Goal: Task Accomplishment & Management: Complete application form

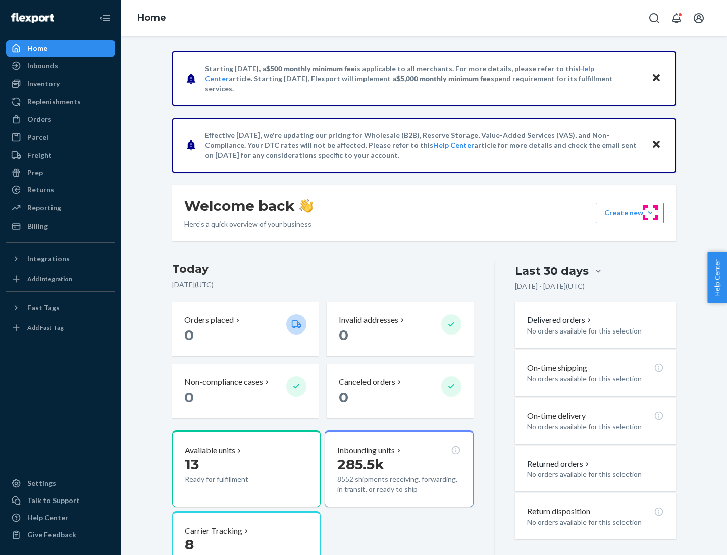
click at [650, 213] on button "Create new Create new inbound Create new order Create new product" at bounding box center [630, 213] width 68 height 20
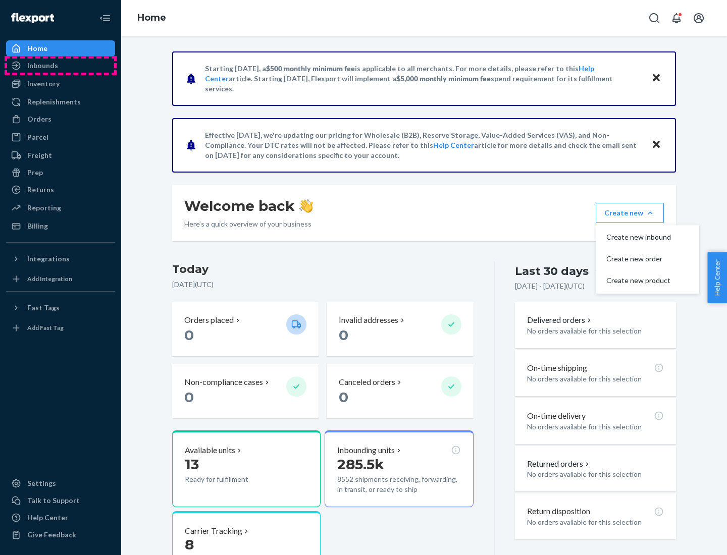
click at [61, 66] on div "Inbounds" at bounding box center [60, 66] width 107 height 14
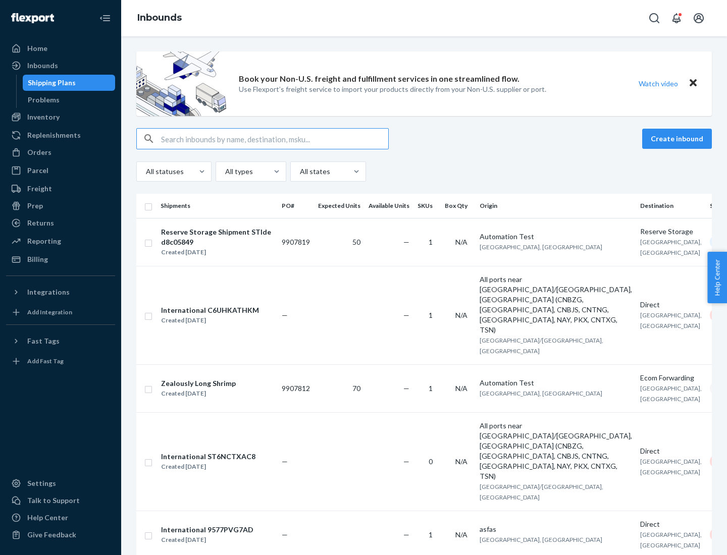
click at [678, 139] on button "Create inbound" at bounding box center [677, 139] width 70 height 20
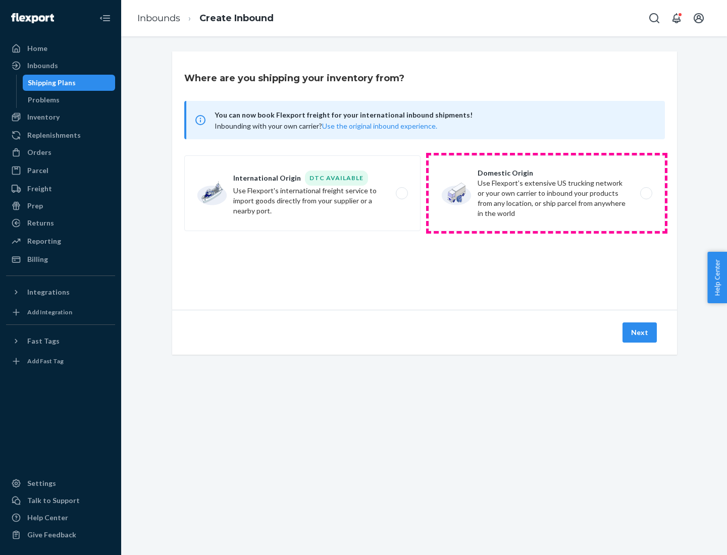
click at [547, 193] on label "Domestic Origin Use Flexport’s extensive US trucking network or your own carrie…" at bounding box center [547, 193] width 236 height 76
click at [646, 193] on input "Domestic Origin Use Flexport’s extensive US trucking network or your own carrie…" at bounding box center [649, 193] width 7 height 7
radio input "true"
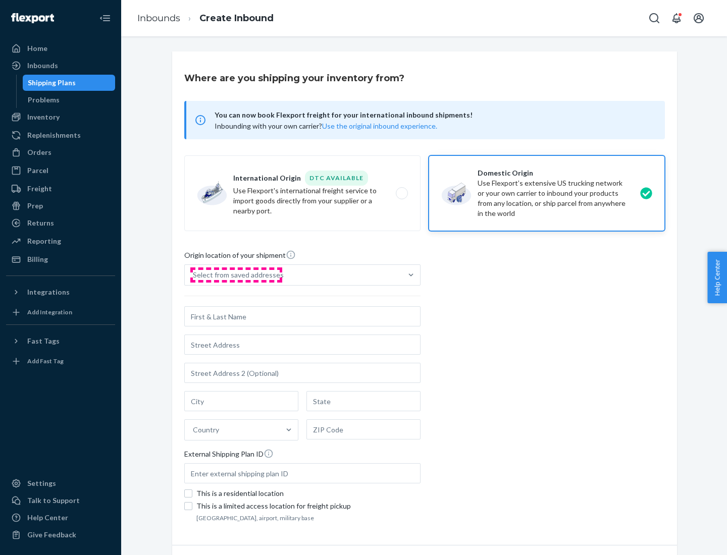
click at [236, 275] on div "Select from saved addresses" at bounding box center [238, 275] width 91 height 10
click at [194, 275] on input "Select from saved addresses" at bounding box center [193, 275] width 1 height 10
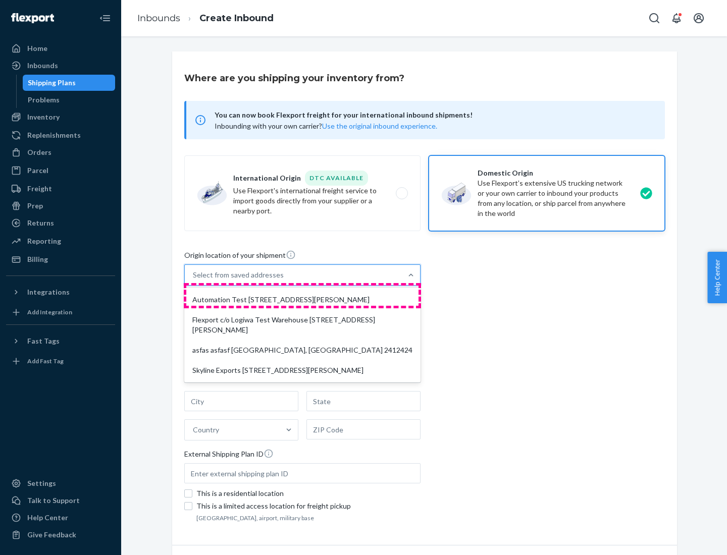
scroll to position [4, 0]
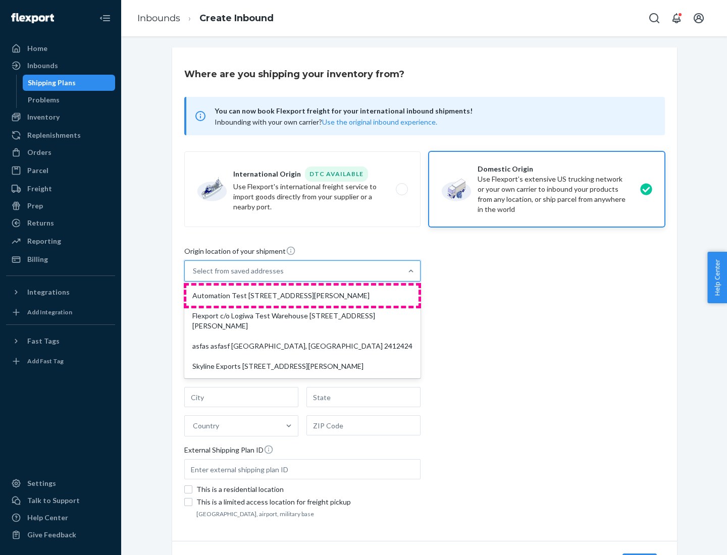
click at [302, 296] on div "Automation Test [STREET_ADDRESS][PERSON_NAME]" at bounding box center [302, 296] width 232 height 20
click at [194, 276] on input "option Automation Test [STREET_ADDRESS][PERSON_NAME] focused, 1 of 4. 4 results…" at bounding box center [193, 271] width 1 height 10
type input "Automation Test"
type input "9th Floor"
type input "[GEOGRAPHIC_DATA]"
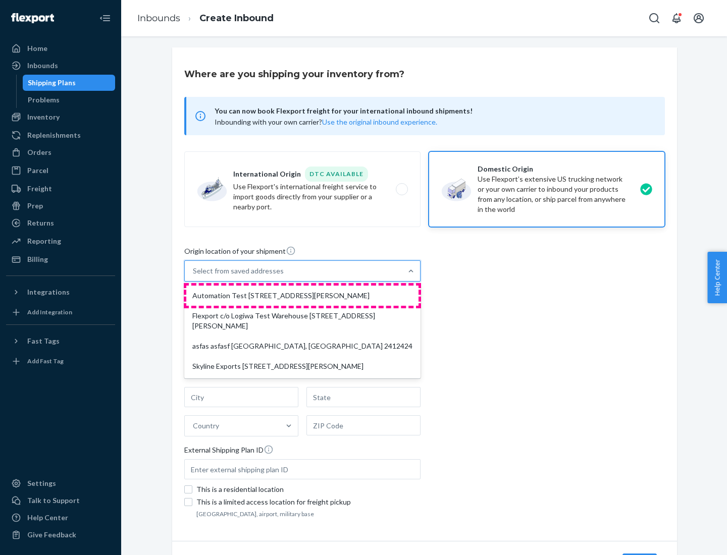
type input "CA"
type input "94104"
type input "[STREET_ADDRESS][PERSON_NAME]"
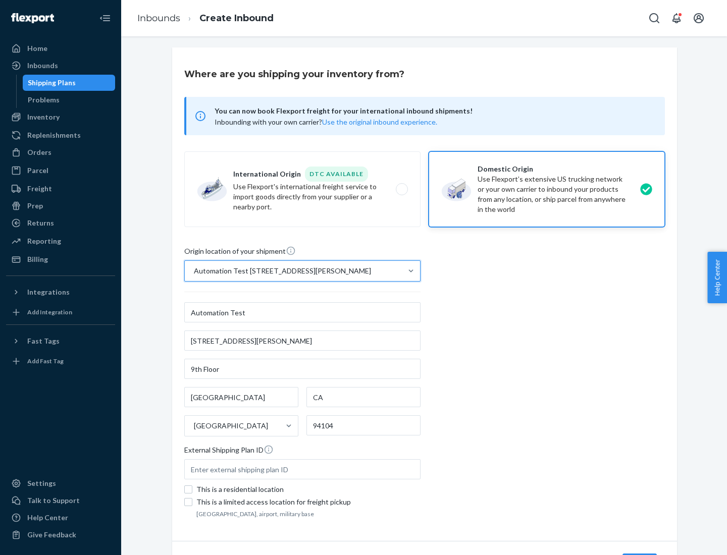
scroll to position [59, 0]
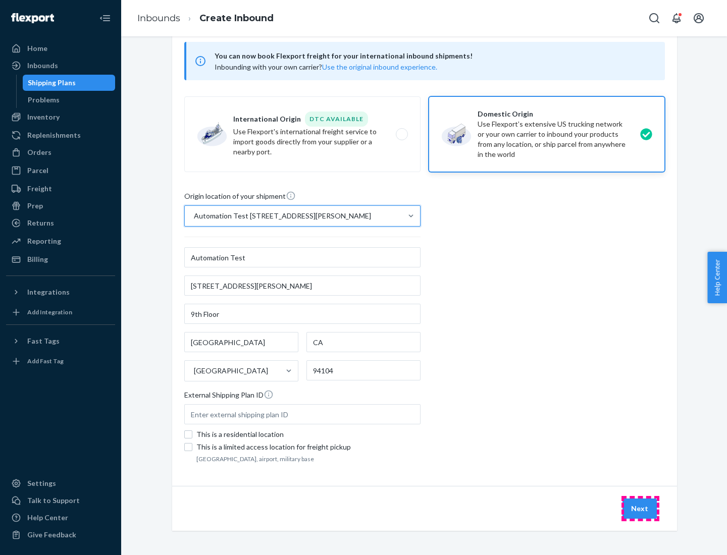
click at [640, 509] on button "Next" at bounding box center [639, 509] width 34 height 20
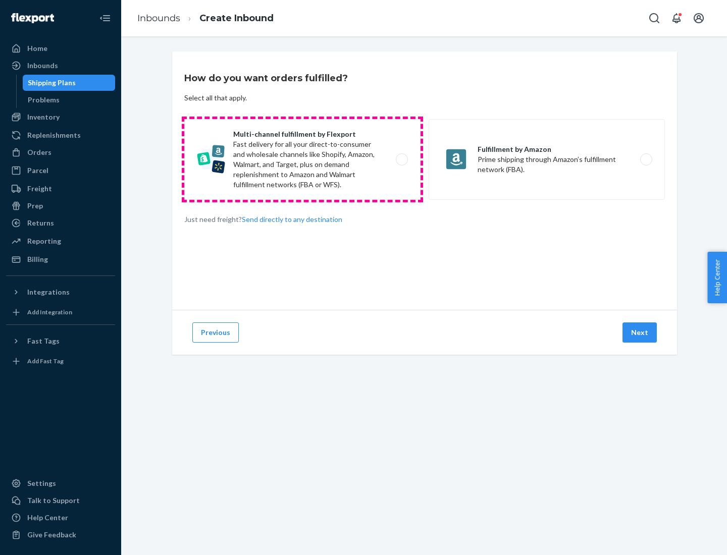
click at [302, 159] on label "Multi-channel fulfillment by Flexport Fast delivery for all your direct-to-cons…" at bounding box center [302, 159] width 236 height 81
click at [401, 159] on input "Multi-channel fulfillment by Flexport Fast delivery for all your direct-to-cons…" at bounding box center [404, 159] width 7 height 7
radio input "true"
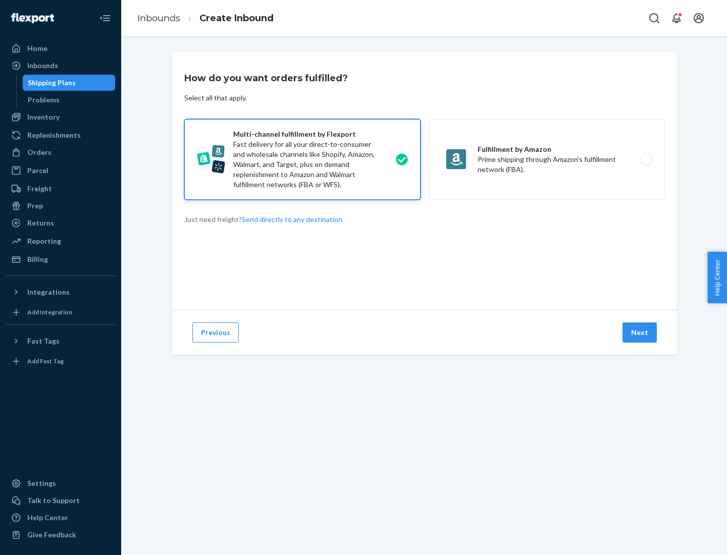
click at [640, 333] on button "Next" at bounding box center [639, 333] width 34 height 20
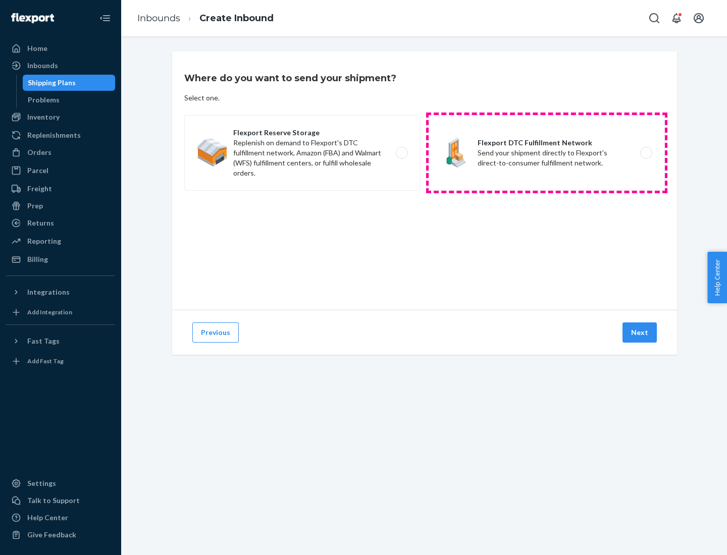
click at [547, 153] on label "Flexport DTC Fulfillment Network Send your shipment directly to Flexport's dire…" at bounding box center [547, 153] width 236 height 76
click at [646, 153] on input "Flexport DTC Fulfillment Network Send your shipment directly to Flexport's dire…" at bounding box center [649, 153] width 7 height 7
radio input "true"
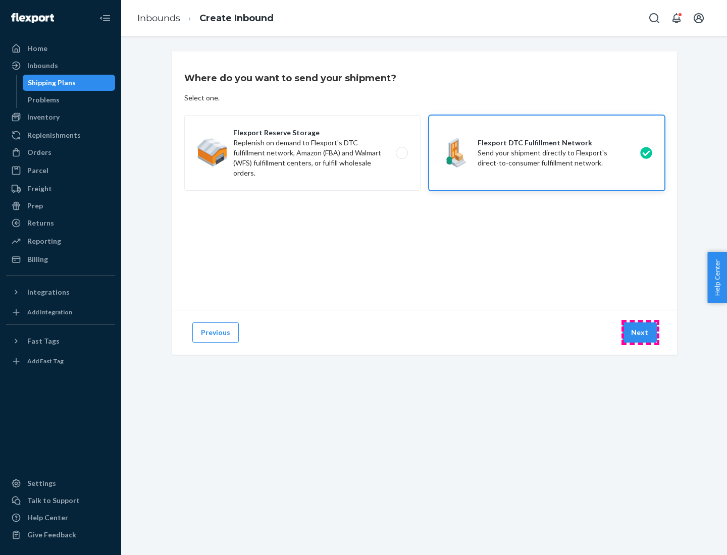
click at [640, 333] on button "Next" at bounding box center [639, 333] width 34 height 20
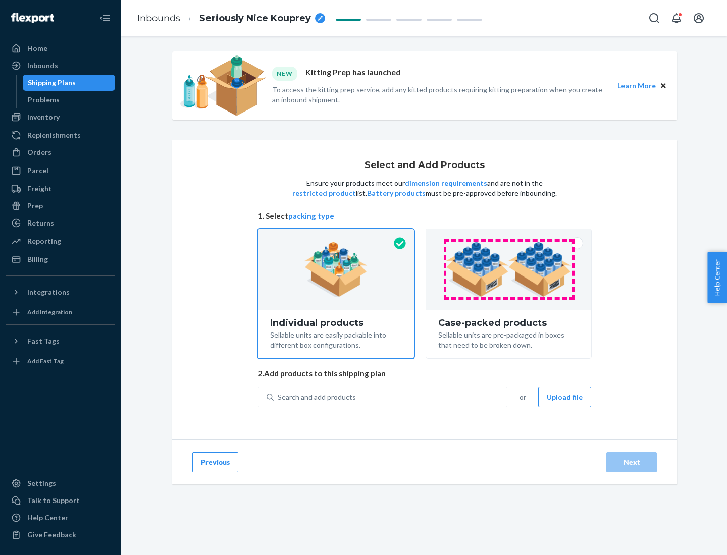
click at [509, 270] on img at bounding box center [509, 270] width 126 height 56
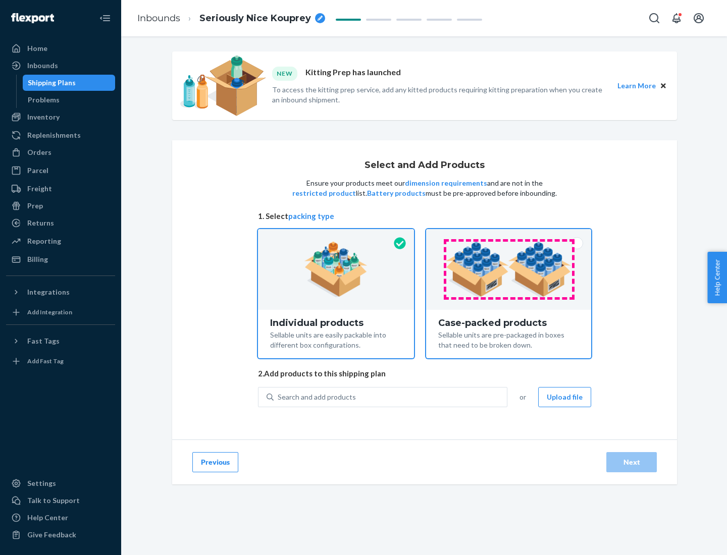
click at [509, 236] on input "Case-packed products Sellable units are pre-packaged in boxes that need to be b…" at bounding box center [508, 232] width 7 height 7
radio input "true"
radio input "false"
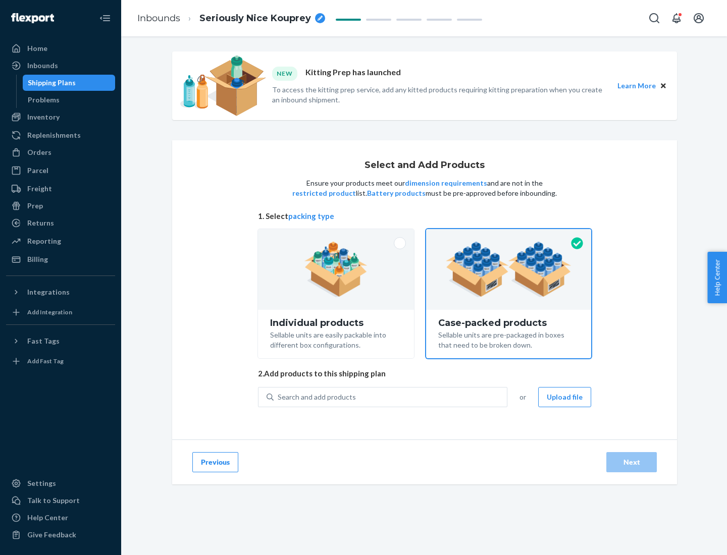
click at [391, 397] on div "Search and add products" at bounding box center [390, 397] width 233 height 18
click at [279, 397] on input "Search and add products" at bounding box center [278, 397] width 1 height 10
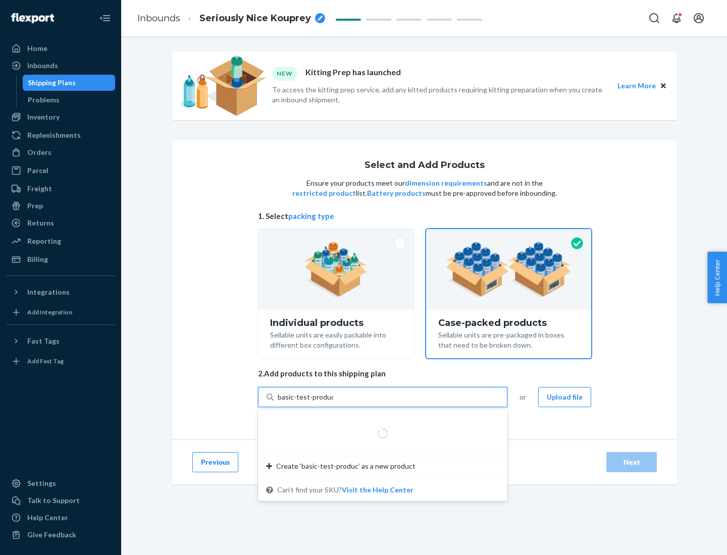
type input "basic-test-product-1"
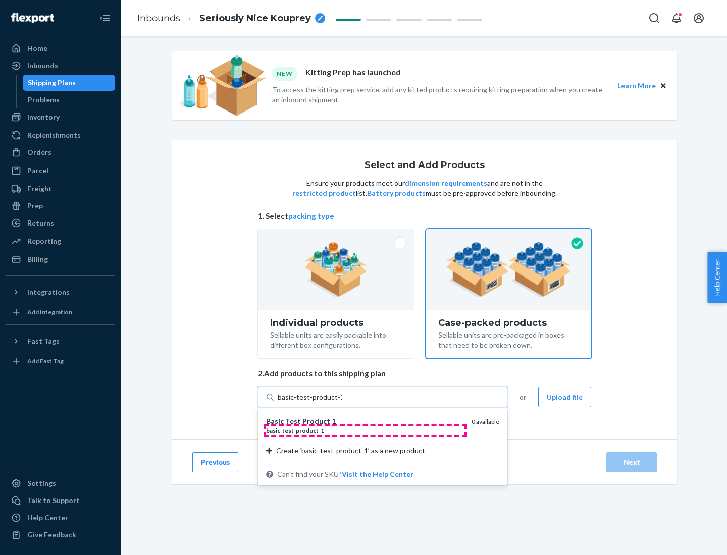
click at [365, 431] on div "basic - test - product - 1" at bounding box center [364, 430] width 197 height 9
click at [342, 402] on input "basic-test-product-1" at bounding box center [310, 397] width 65 height 10
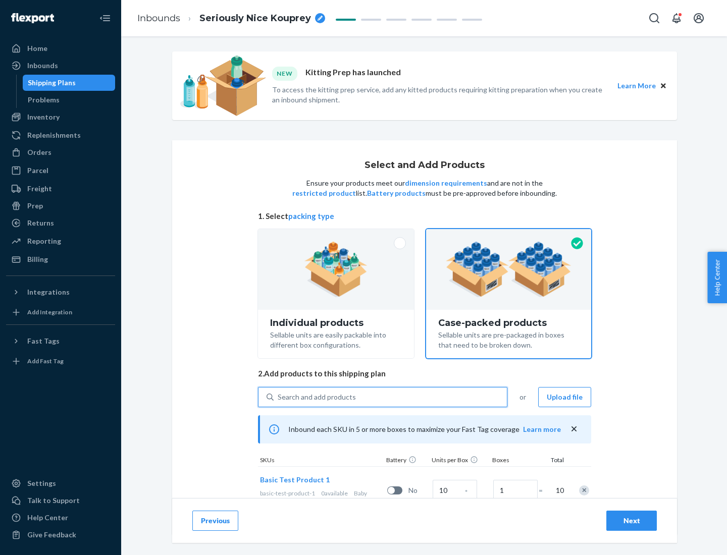
scroll to position [36, 0]
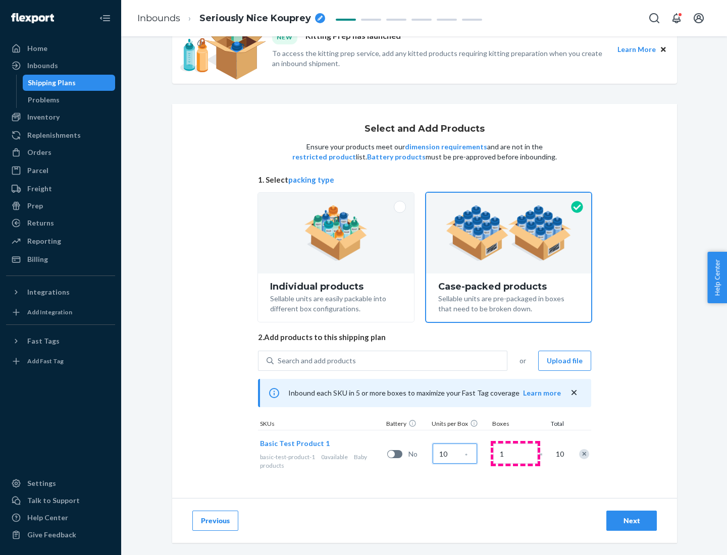
type input "10"
type input "7"
click at [631, 521] on div "Next" at bounding box center [631, 521] width 33 height 10
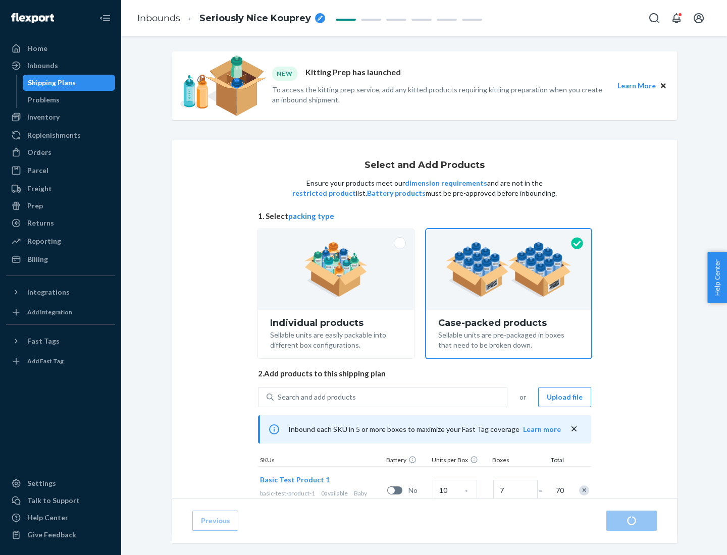
radio input "true"
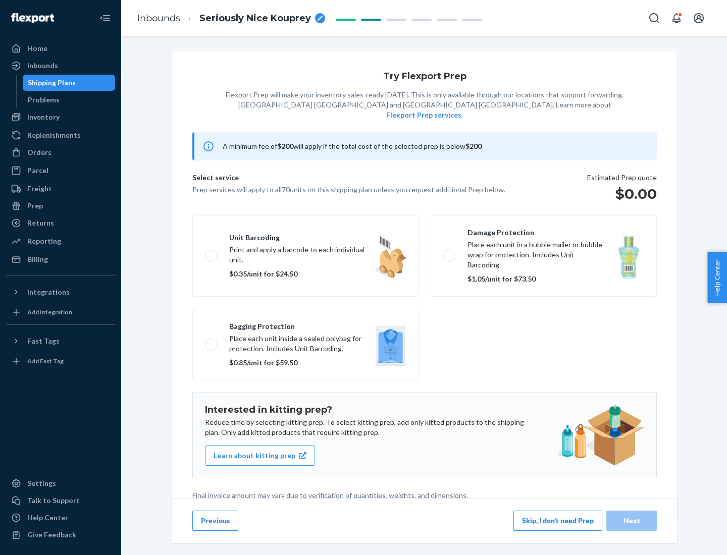
scroll to position [3, 0]
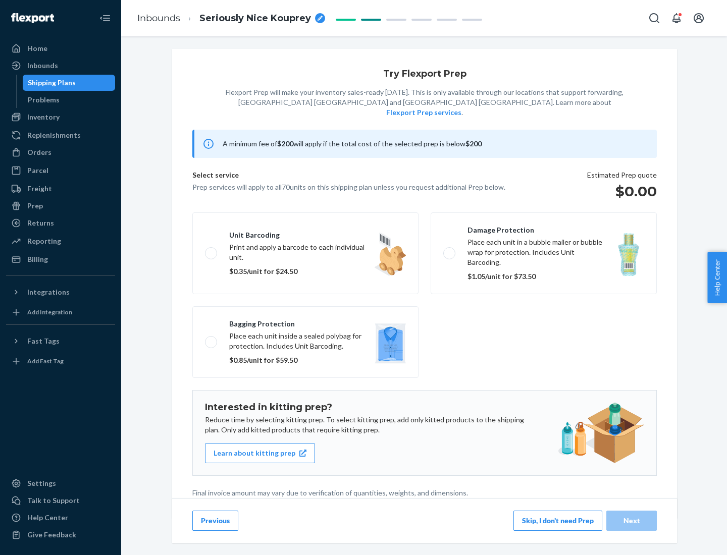
click at [305, 322] on label "Bagging protection Place each unit inside a sealed polybag for protection. Incl…" at bounding box center [305, 342] width 226 height 72
click at [211, 339] on input "Bagging protection Place each unit inside a sealed polybag for protection. Incl…" at bounding box center [208, 342] width 7 height 7
checkbox input "true"
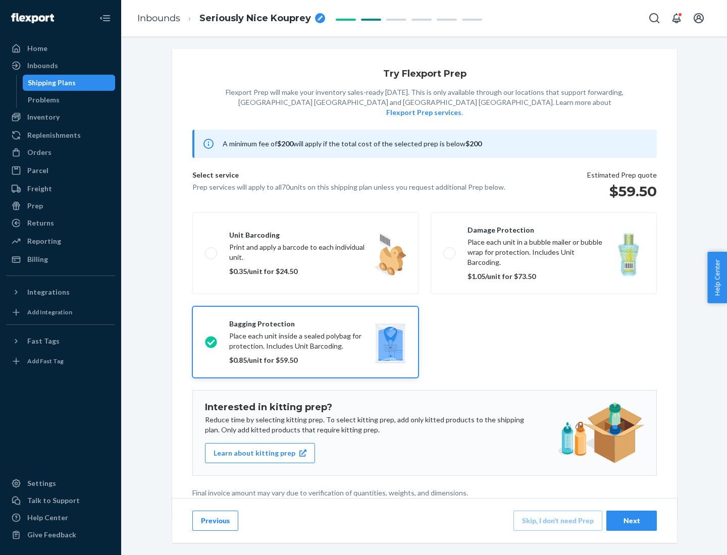
click at [631, 520] on div "Next" at bounding box center [631, 521] width 33 height 10
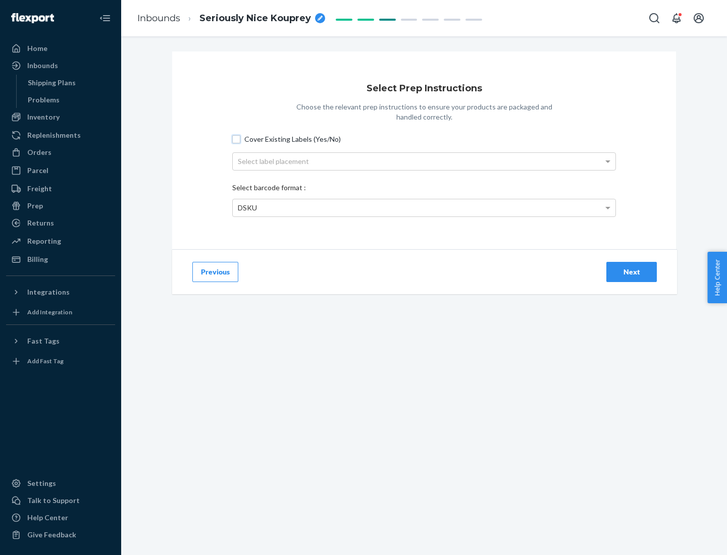
click at [236, 139] on input "Cover Existing Labels (Yes/No)" at bounding box center [236, 139] width 8 height 8
checkbox input "true"
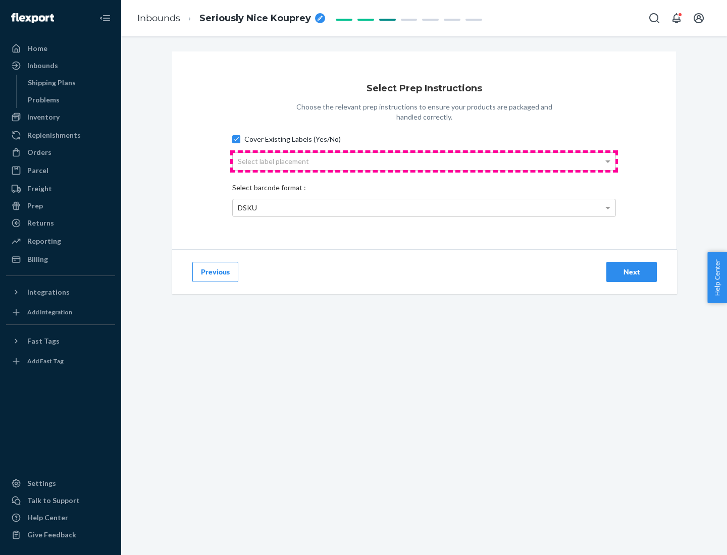
click at [424, 161] on div "Select label placement" at bounding box center [424, 161] width 383 height 17
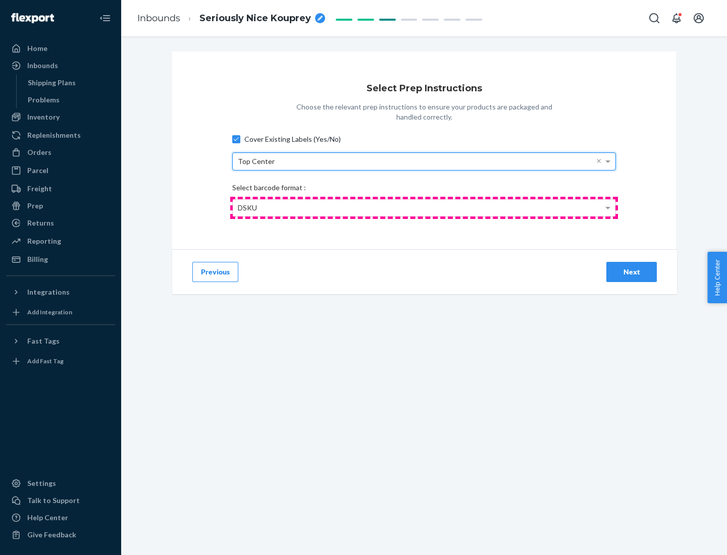
click at [424, 207] on div "DSKU" at bounding box center [424, 207] width 383 height 17
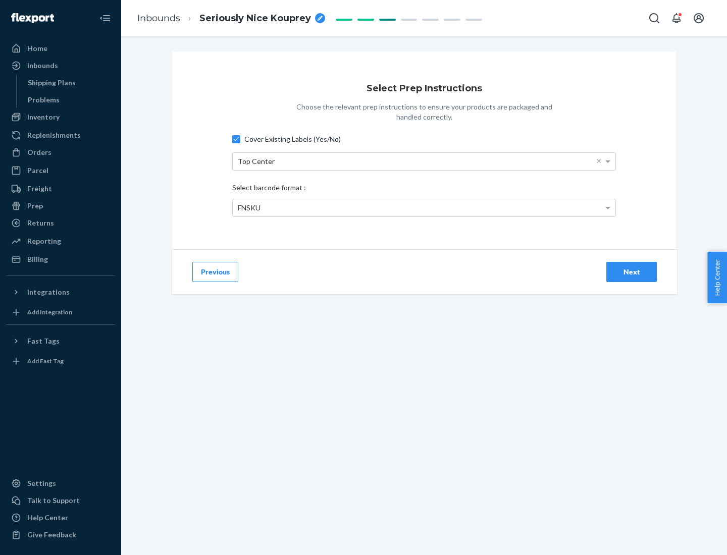
click at [631, 272] on div "Next" at bounding box center [631, 272] width 33 height 10
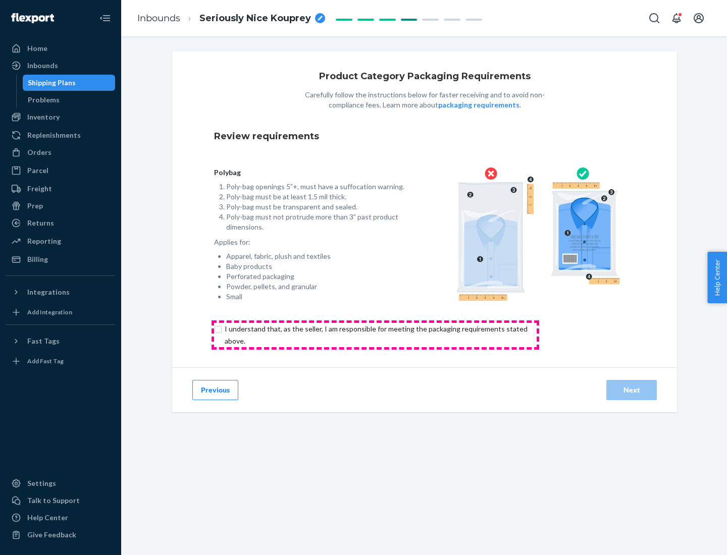
click at [375, 335] on input "checkbox" at bounding box center [382, 335] width 336 height 24
checkbox input "true"
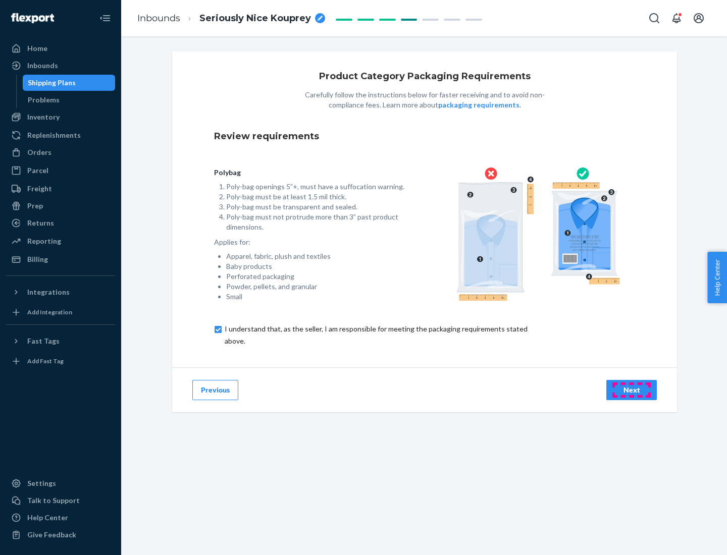
click at [631, 390] on div "Next" at bounding box center [631, 390] width 33 height 10
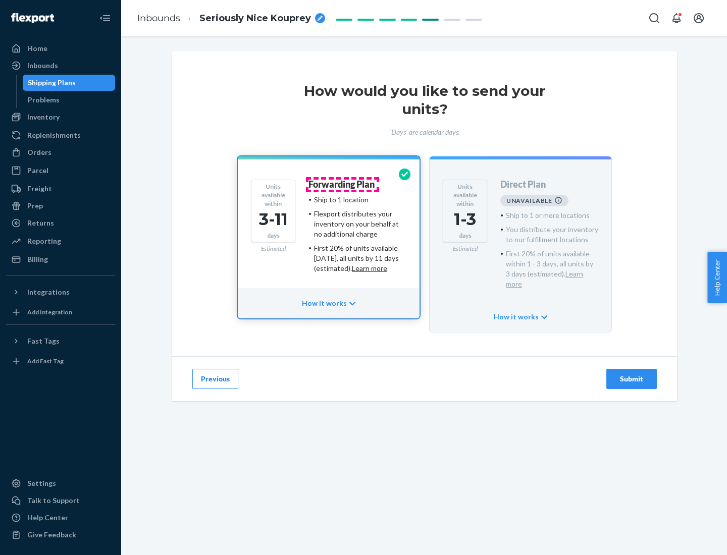
click at [342, 184] on h4 "Forwarding Plan" at bounding box center [341, 185] width 66 height 10
click at [631, 374] on div "Submit" at bounding box center [631, 379] width 33 height 10
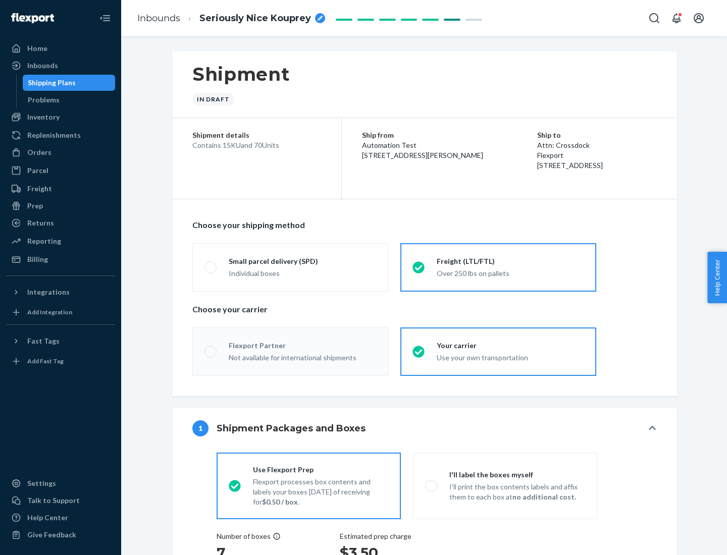
radio input "true"
radio input "false"
radio input "true"
radio input "false"
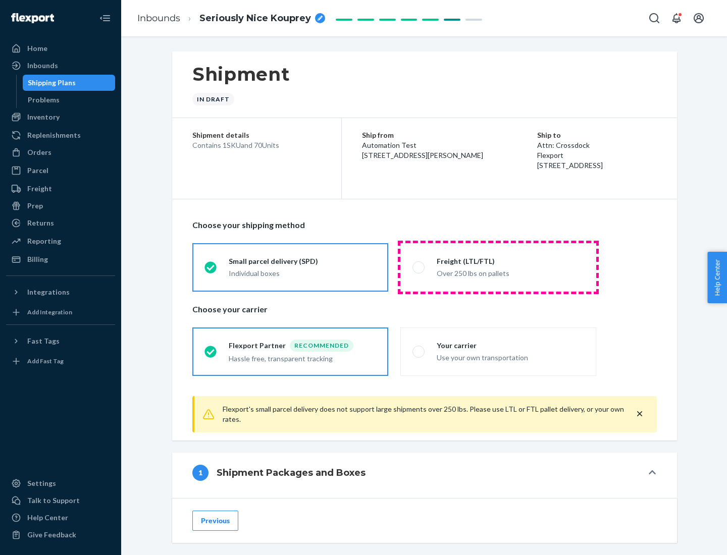
click at [498, 267] on div "Over 250 lbs on pallets" at bounding box center [510, 272] width 147 height 12
click at [419, 267] on input "Freight (LTL/FTL) Over 250 lbs on pallets" at bounding box center [415, 267] width 7 height 7
radio input "true"
radio input "false"
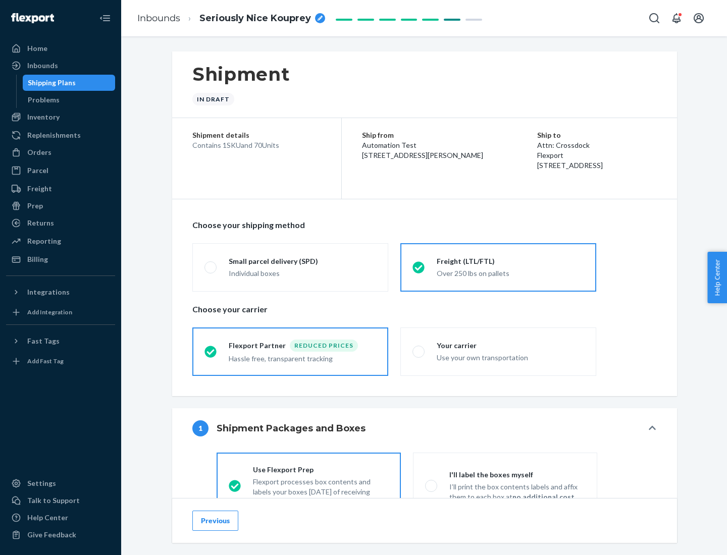
scroll to position [56, 0]
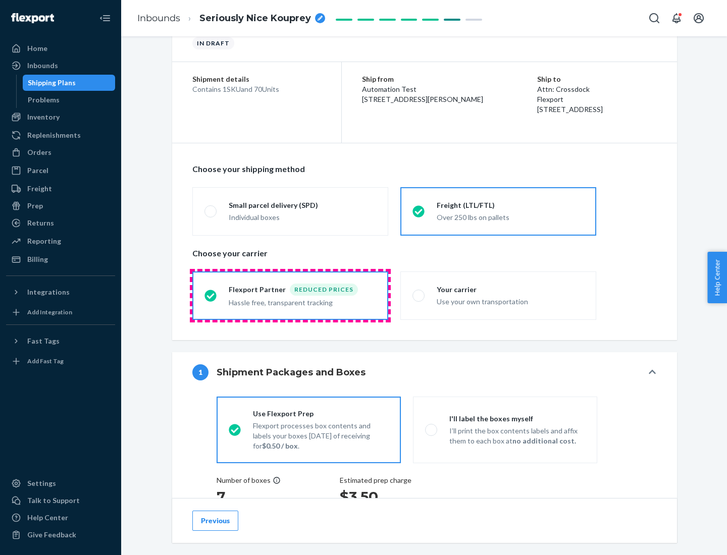
click at [290, 296] on div "Hassle free, transparent tracking" at bounding box center [302, 302] width 147 height 12
click at [211, 295] on input "Flexport Partner Reduced prices Hassle free, transparent tracking" at bounding box center [207, 295] width 7 height 7
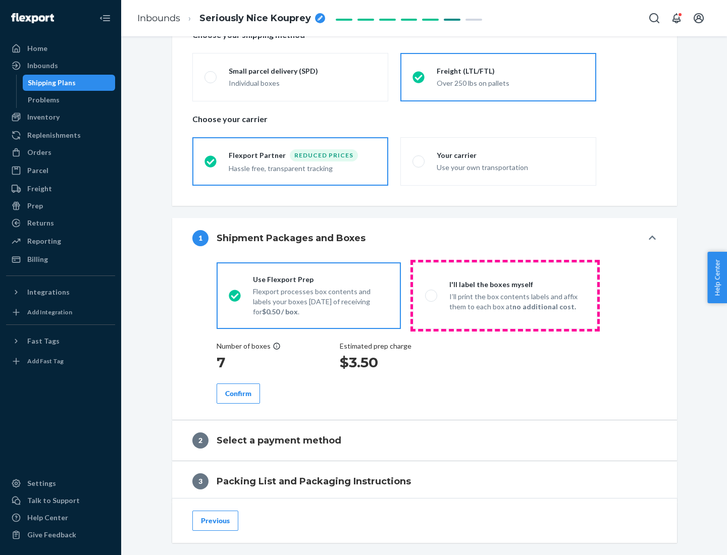
click at [505, 295] on p "I’ll print the box contents labels and affix them to each box at no additional …" at bounding box center [517, 302] width 136 height 20
click at [432, 295] on input "I'll label the boxes myself I’ll print the box contents labels and affix them t…" at bounding box center [428, 295] width 7 height 7
radio input "true"
radio input "false"
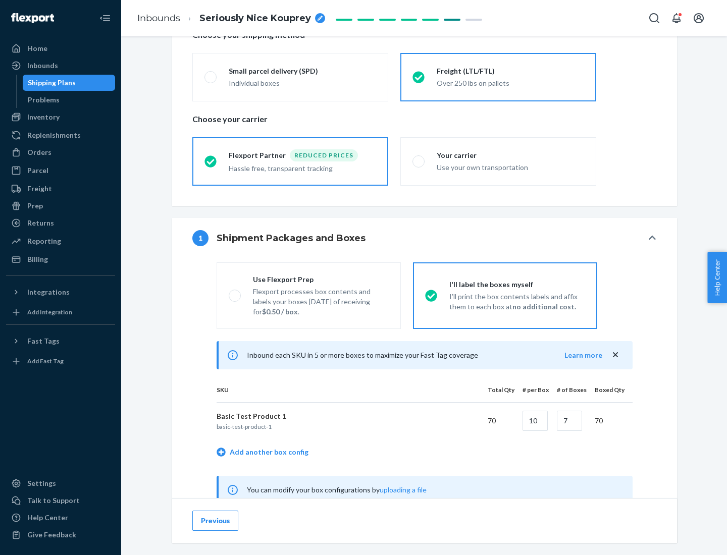
scroll to position [315, 0]
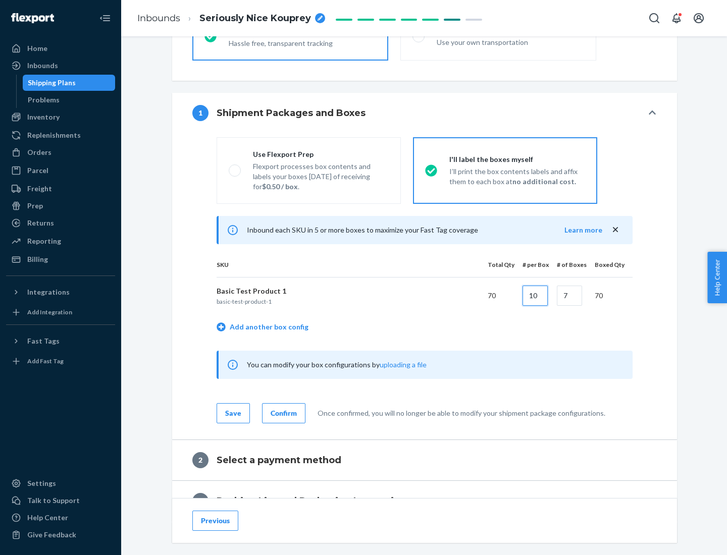
type input "10"
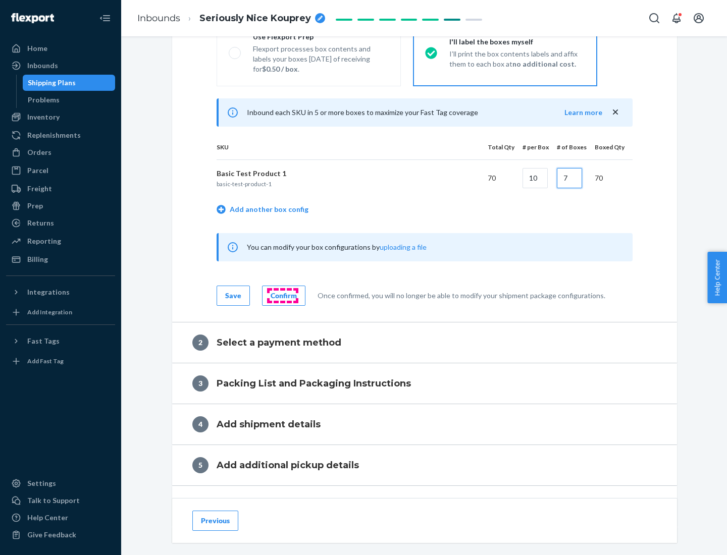
type input "7"
click at [282, 295] on div "Confirm" at bounding box center [284, 296] width 26 height 10
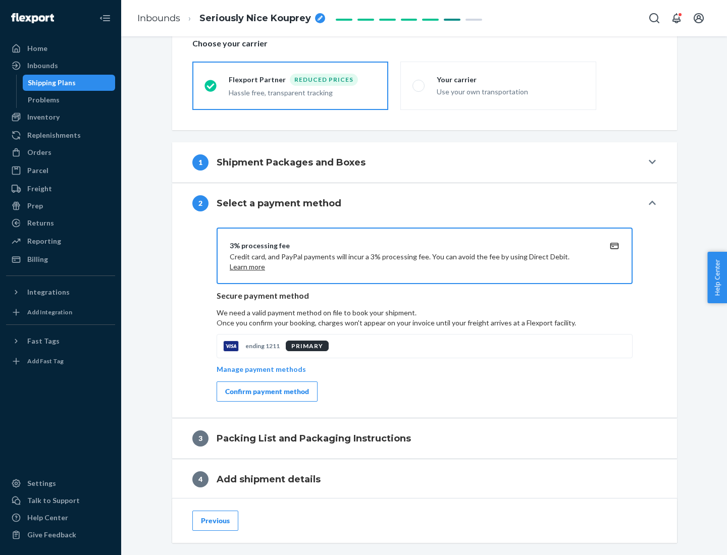
scroll to position [362, 0]
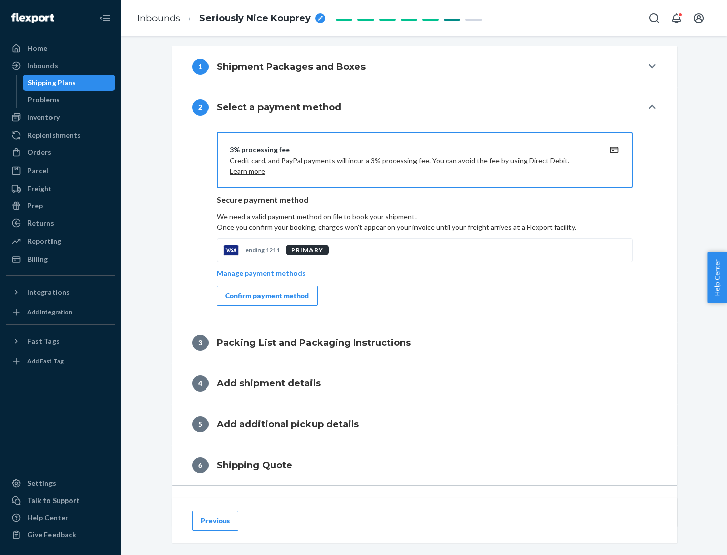
click at [266, 296] on div "Confirm payment method" at bounding box center [267, 296] width 84 height 10
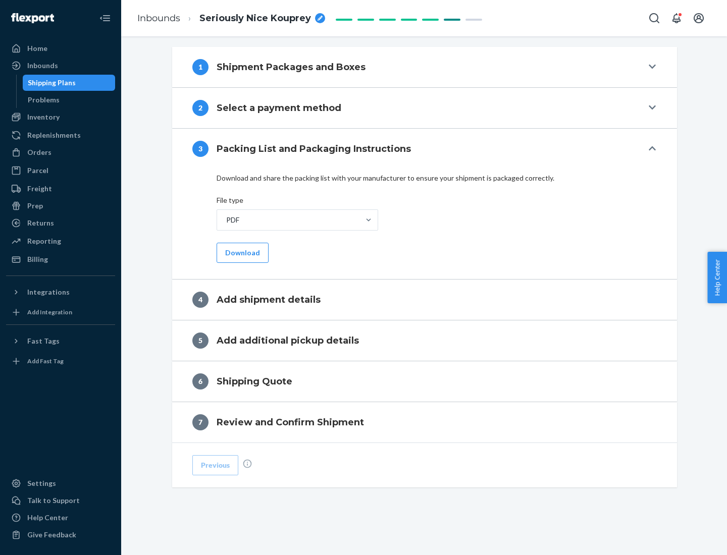
scroll to position [318, 0]
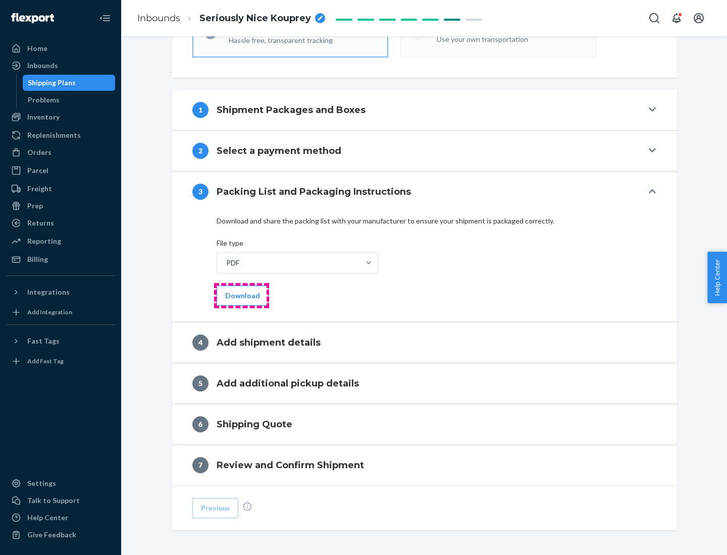
click at [241, 295] on button "Download" at bounding box center [243, 296] width 52 height 20
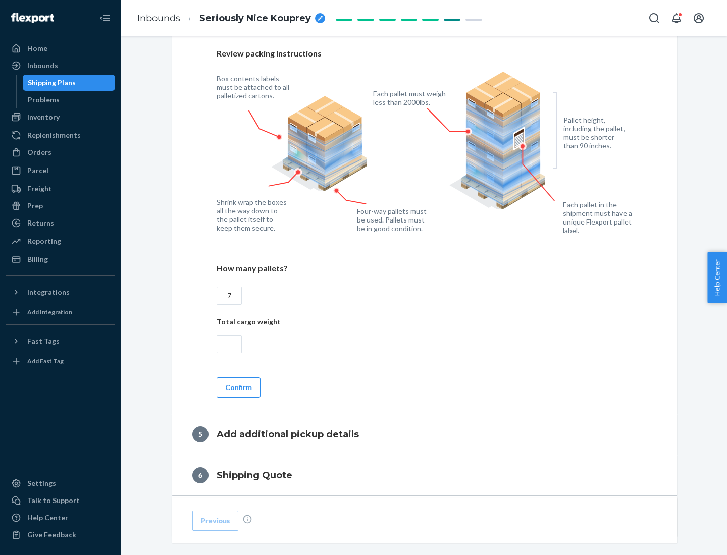
scroll to position [655, 0]
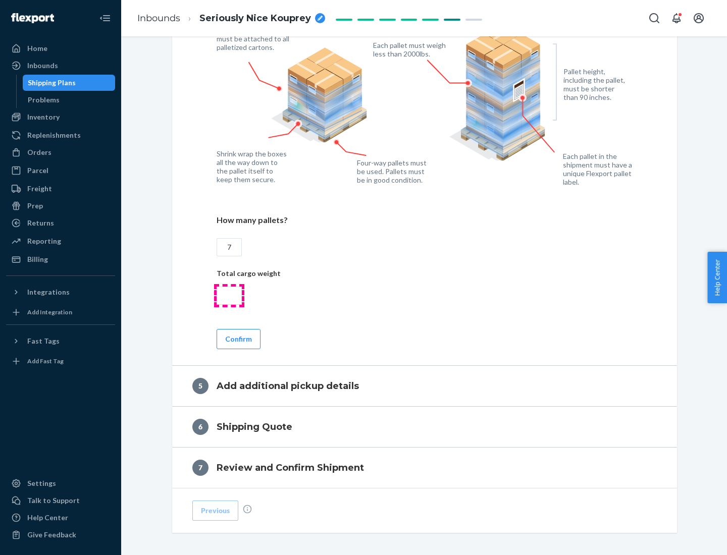
type input "7"
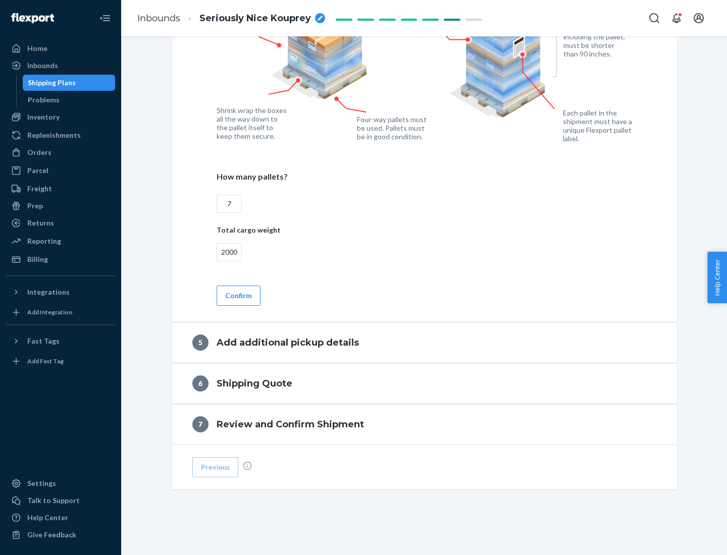
type input "2000"
click at [238, 295] on button "Confirm" at bounding box center [239, 296] width 44 height 20
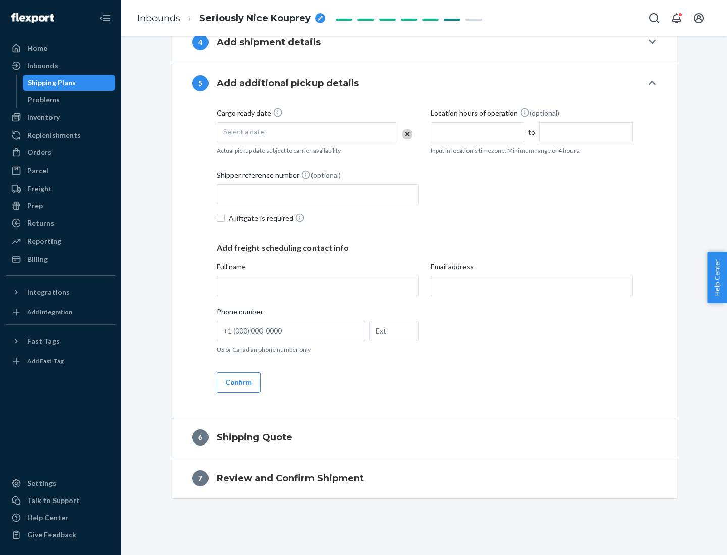
scroll to position [345, 0]
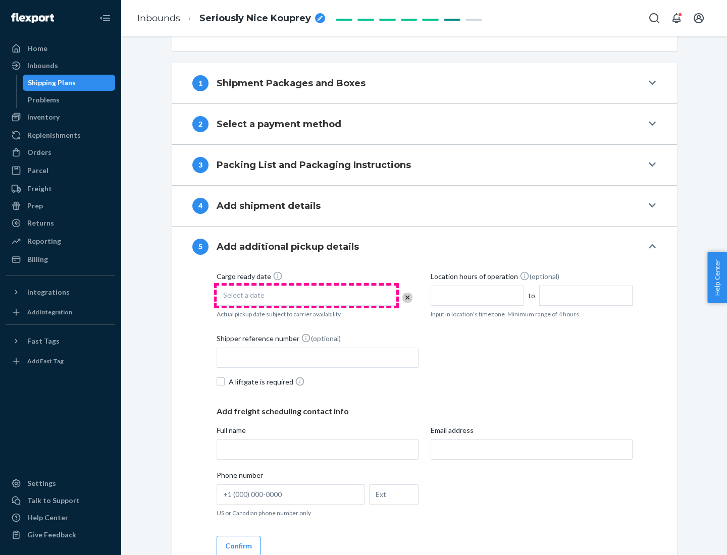
click at [306, 295] on div "Select a date" at bounding box center [307, 296] width 180 height 20
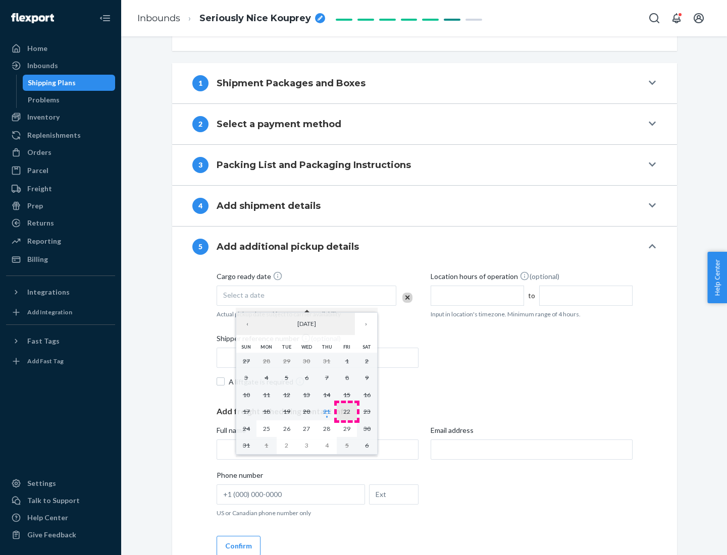
click at [347, 411] on abbr "22" at bounding box center [346, 412] width 7 height 8
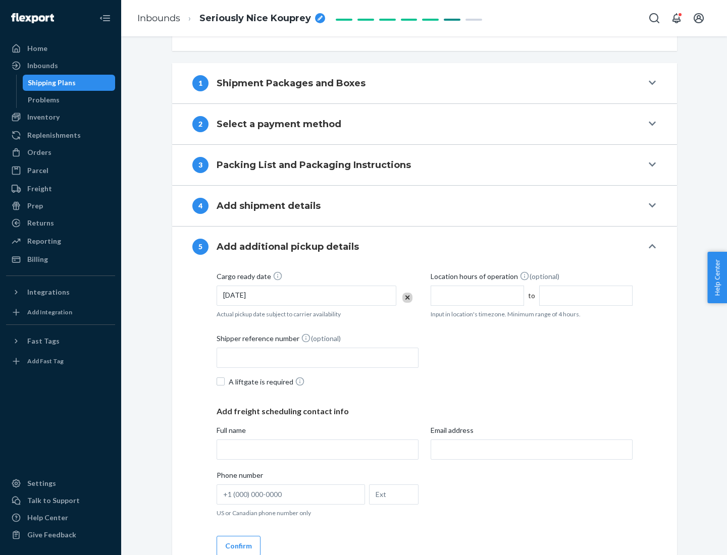
scroll to position [499, 0]
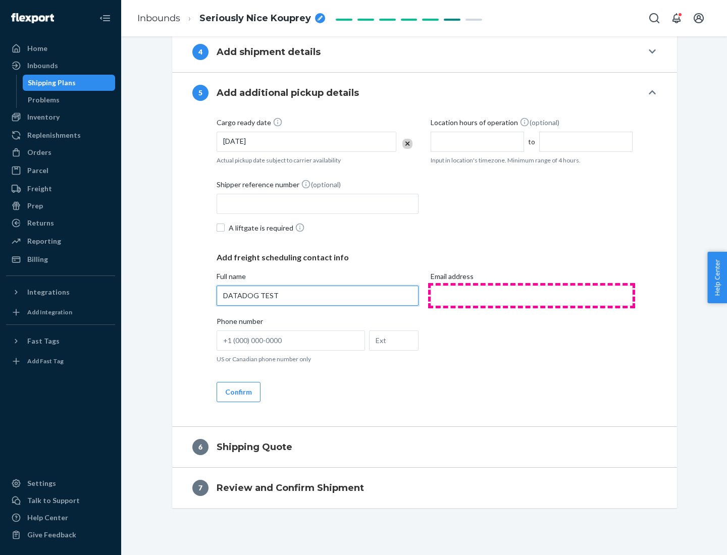
type input "DATADOG TEST"
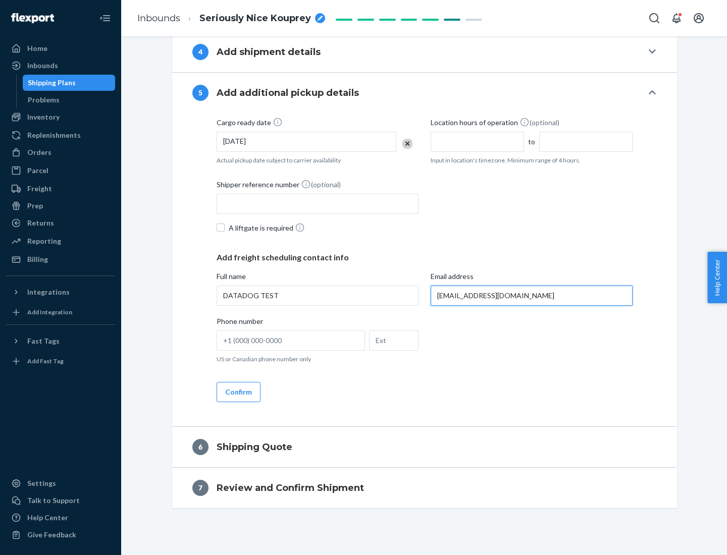
scroll to position [509, 0]
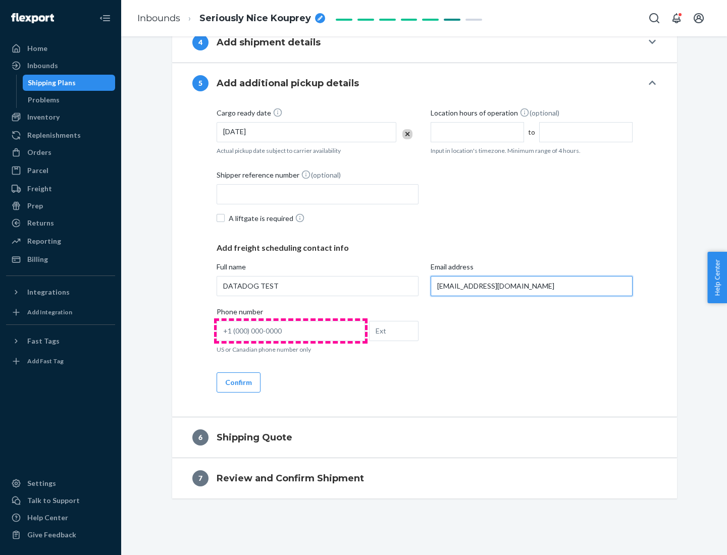
type input "[EMAIL_ADDRESS][DOMAIN_NAME]"
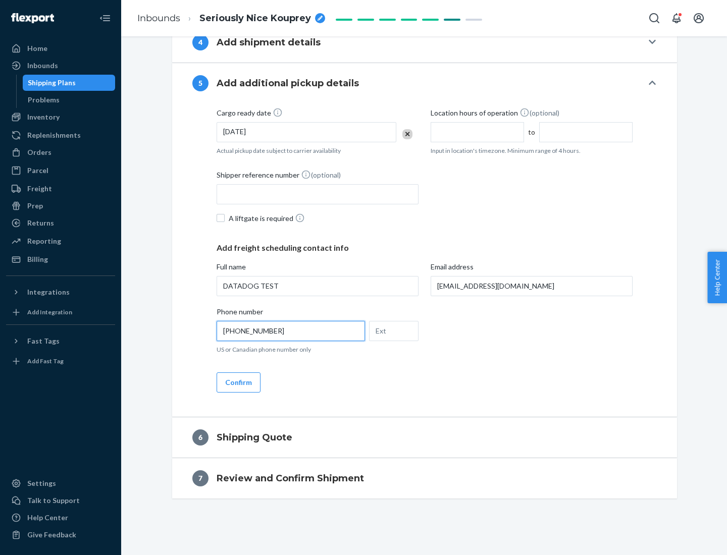
type input "[PHONE_NUMBER]"
click at [238, 382] on button "Confirm" at bounding box center [239, 382] width 44 height 20
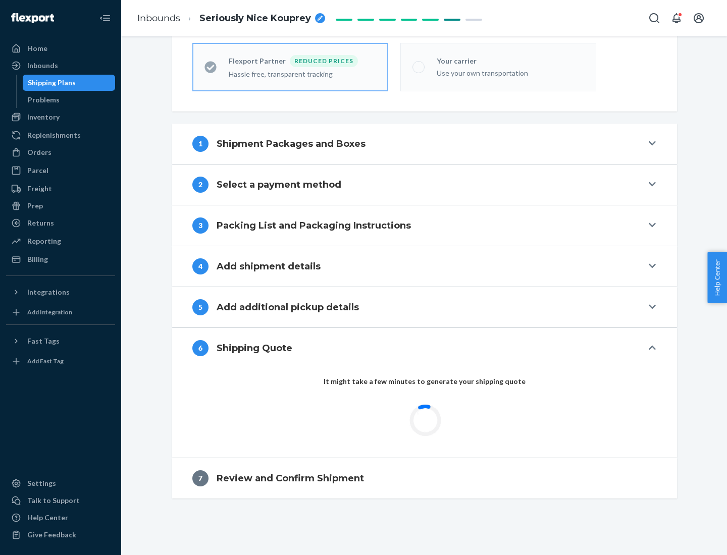
scroll to position [285, 0]
